Goal: Task Accomplishment & Management: Manage account settings

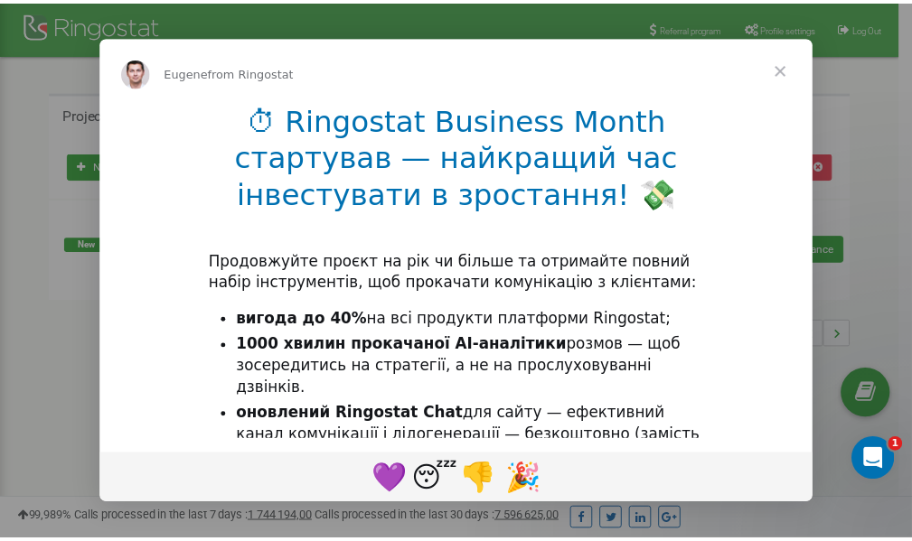
scroll to position [270, 0]
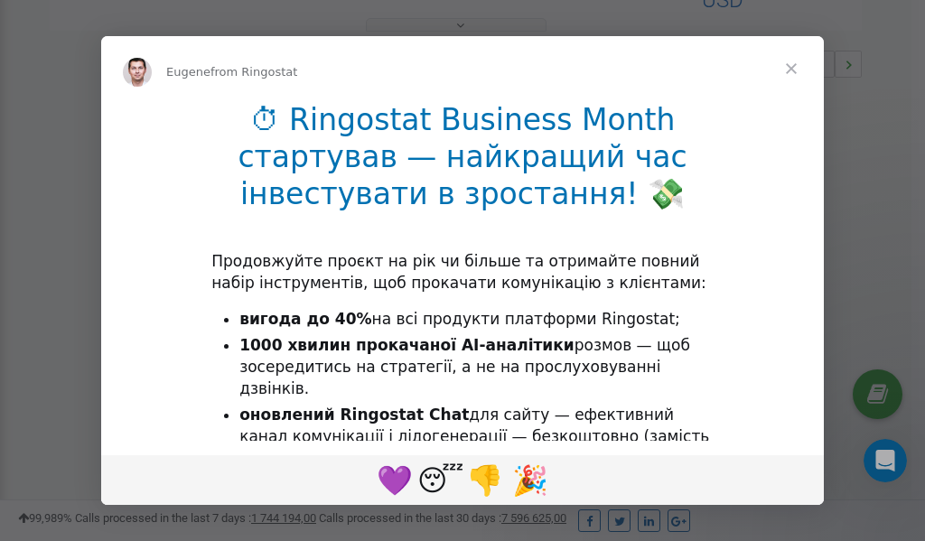
click at [795, 68] on span "Close" at bounding box center [791, 68] width 65 height 65
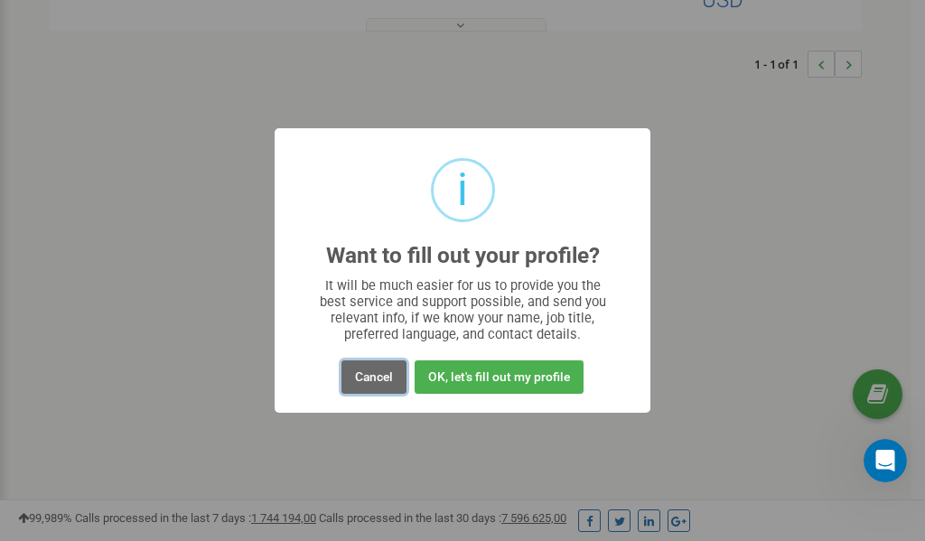
click at [375, 374] on button "Cancel" at bounding box center [374, 377] width 65 height 33
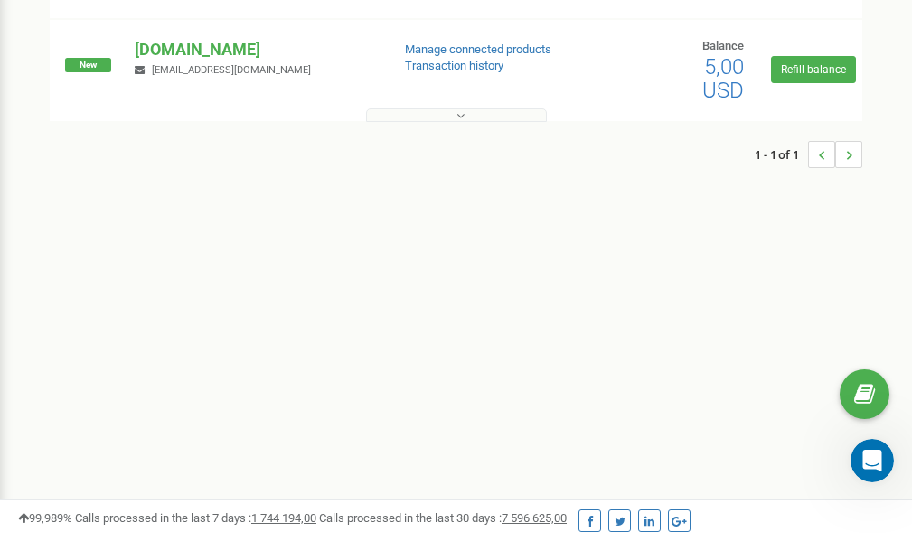
scroll to position [0, 0]
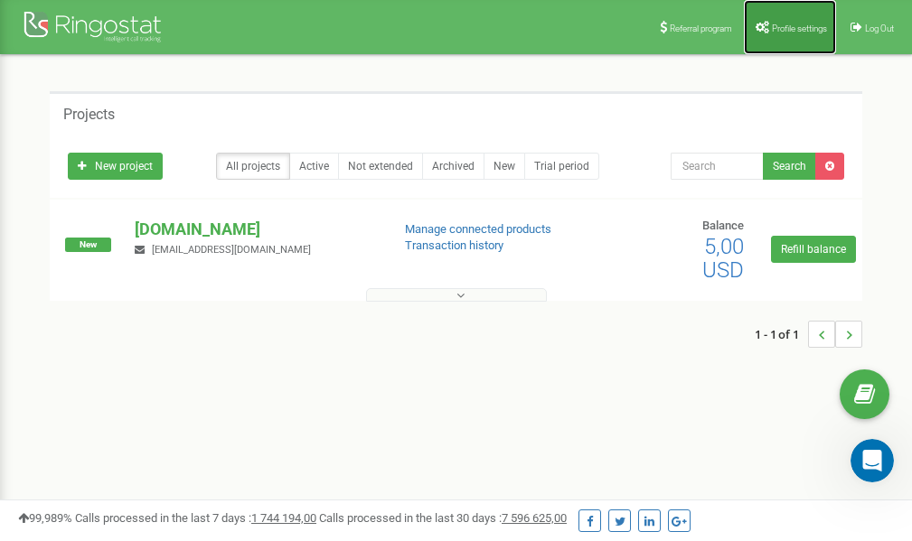
click at [797, 26] on span "Profile settings" at bounding box center [799, 28] width 55 height 10
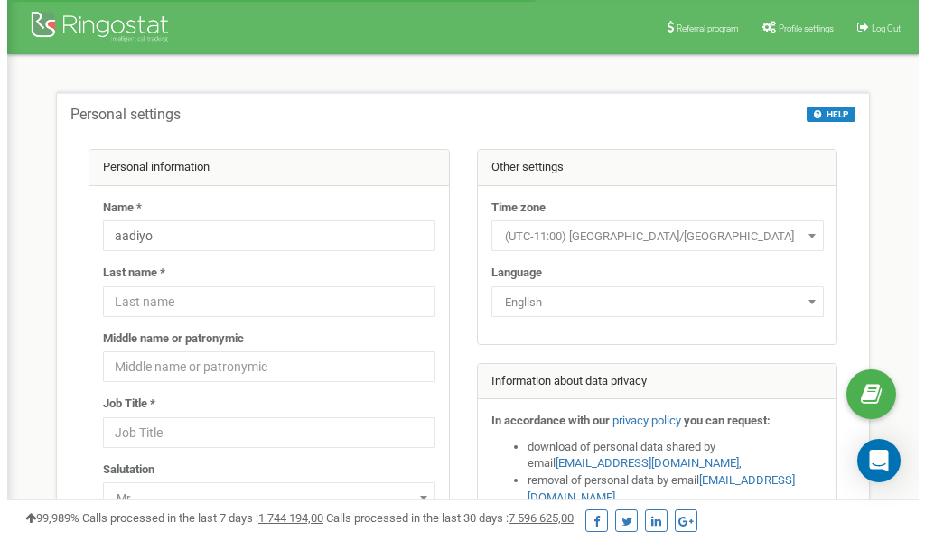
scroll to position [90, 0]
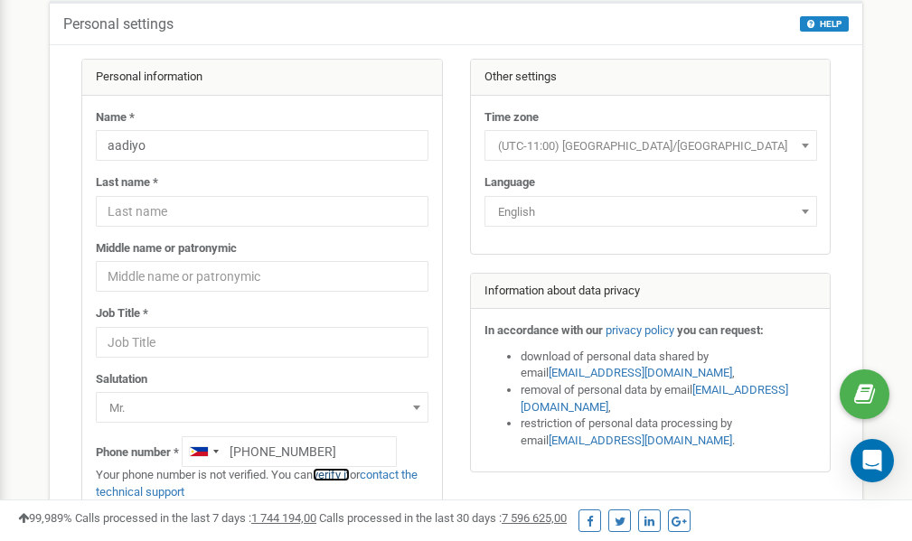
click at [338, 475] on link "verify it" at bounding box center [331, 475] width 37 height 14
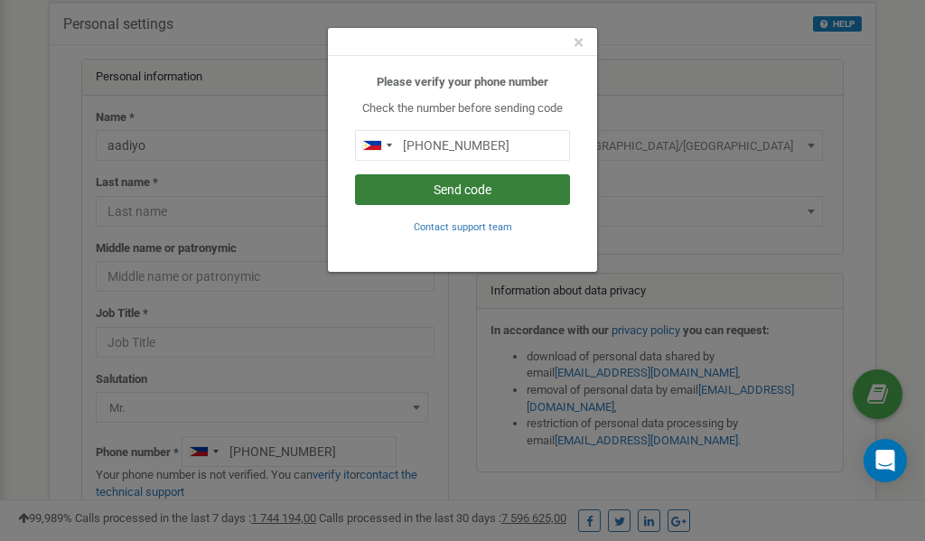
click at [458, 191] on button "Send code" at bounding box center [462, 189] width 215 height 31
